Goal: Find specific page/section: Find specific page/section

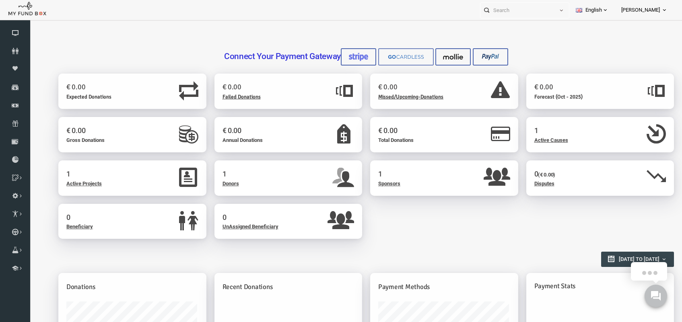
click at [380, 57] on img at bounding box center [393, 57] width 40 height 8
click at [395, 55] on img at bounding box center [393, 57] width 40 height 8
click at [381, 52] on link at bounding box center [393, 56] width 56 height 17
click at [384, 54] on img at bounding box center [393, 57] width 40 height 8
click at [392, 59] on img at bounding box center [393, 57] width 40 height 8
